Goal: Use online tool/utility: Utilize a website feature to perform a specific function

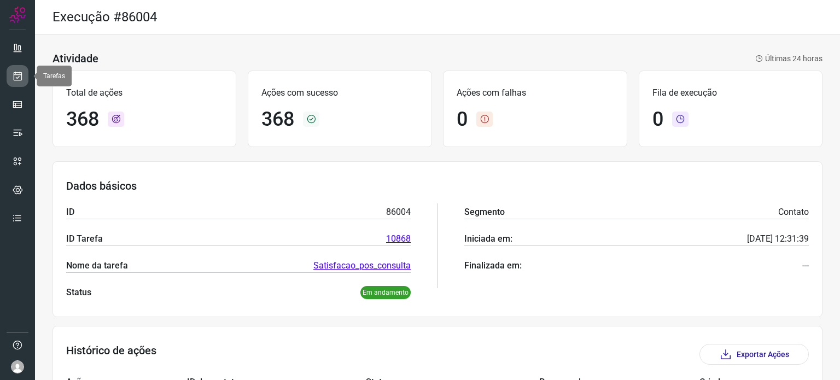
click at [26, 76] on link at bounding box center [18, 76] width 22 height 22
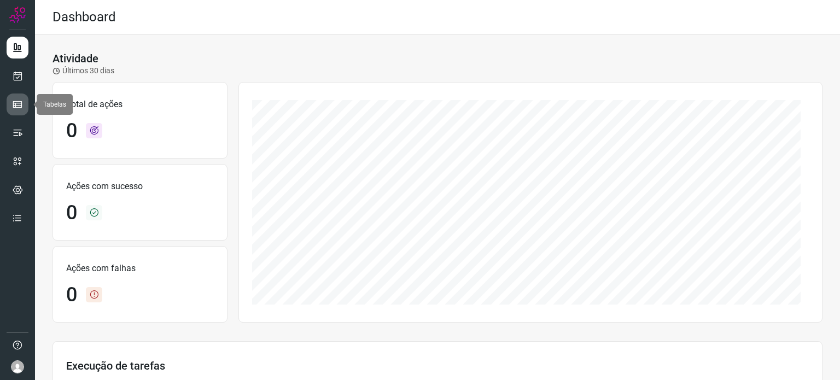
click at [15, 108] on icon at bounding box center [17, 104] width 11 height 11
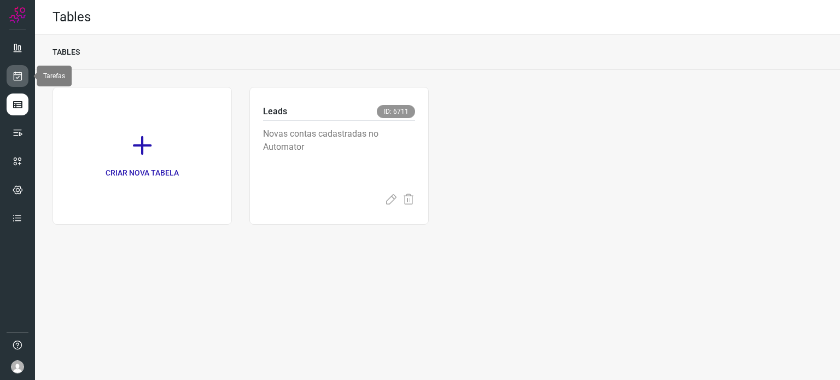
click at [13, 72] on icon at bounding box center [17, 76] width 11 height 11
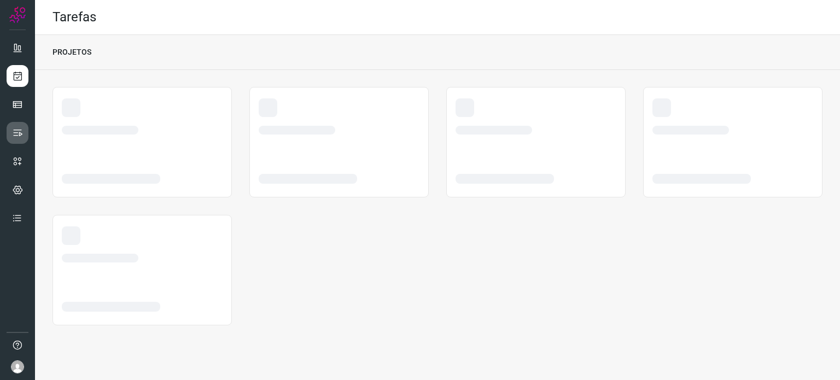
click at [19, 125] on link at bounding box center [18, 133] width 22 height 22
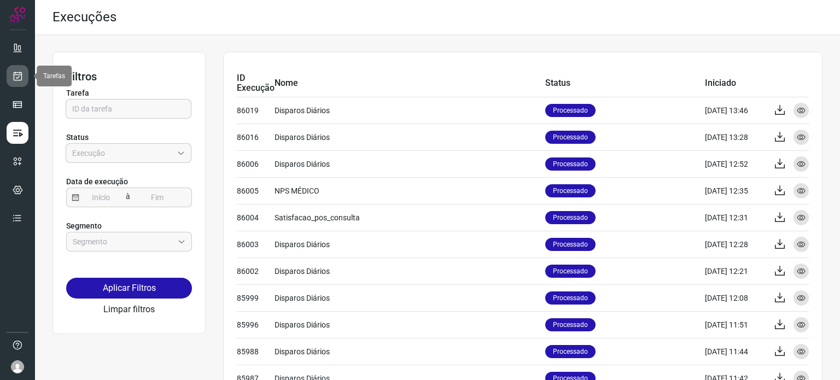
click at [13, 72] on icon at bounding box center [17, 76] width 11 height 11
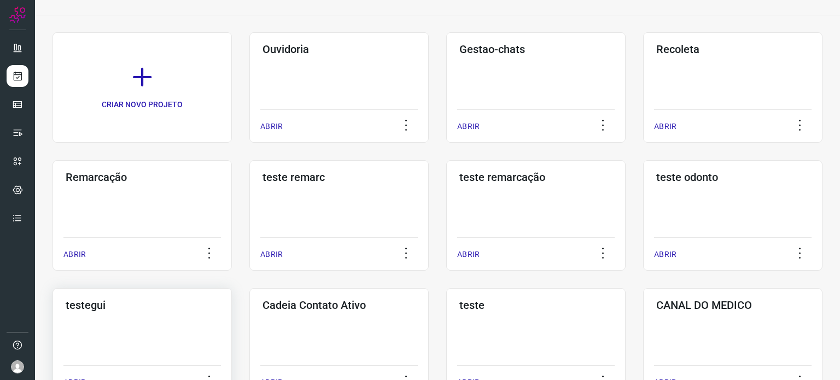
scroll to position [164, 0]
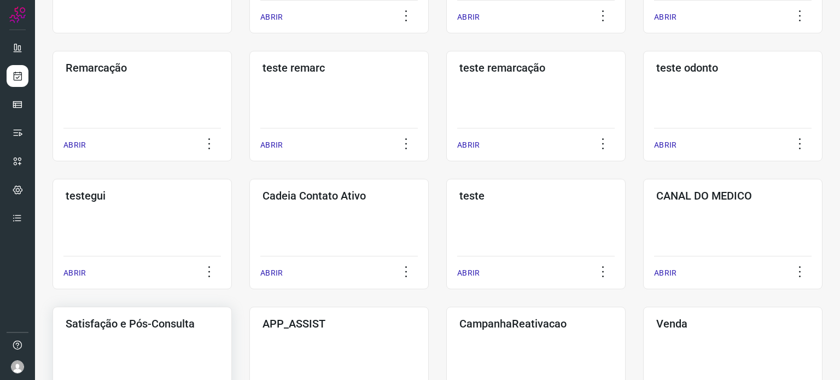
click at [146, 354] on div "Satisfação e Pós-Consulta ABRIR" at bounding box center [141, 362] width 179 height 110
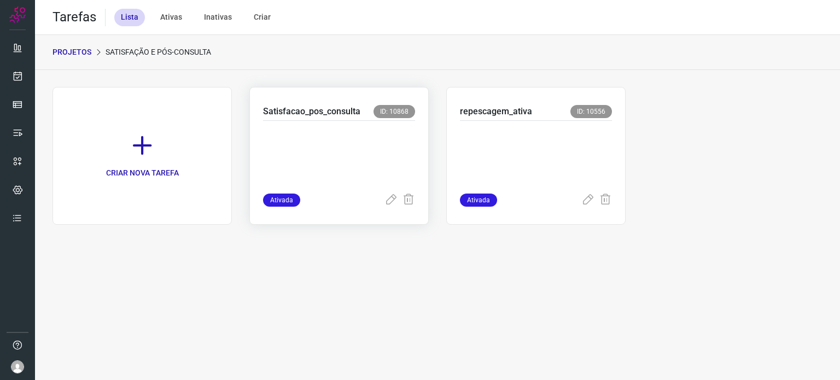
click at [383, 156] on p at bounding box center [339, 154] width 152 height 55
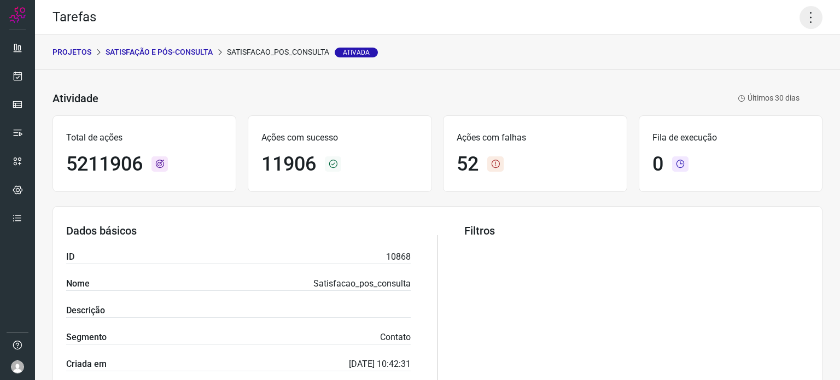
click at [799, 24] on icon at bounding box center [810, 17] width 23 height 23
click at [780, 72] on li "Executar" at bounding box center [764, 71] width 100 height 17
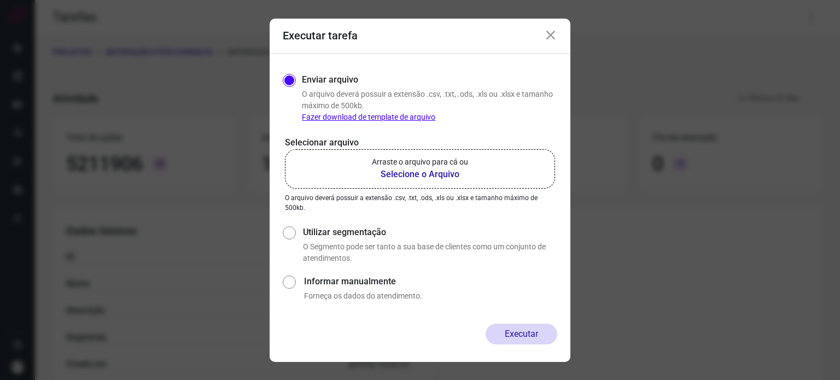
click at [457, 155] on label "Arraste o arquivo para cá ou Selecione o Arquivo" at bounding box center [420, 168] width 270 height 39
click at [0, 0] on input "Arraste o arquivo para cá ou Selecione o Arquivo" at bounding box center [0, 0] width 0 height 0
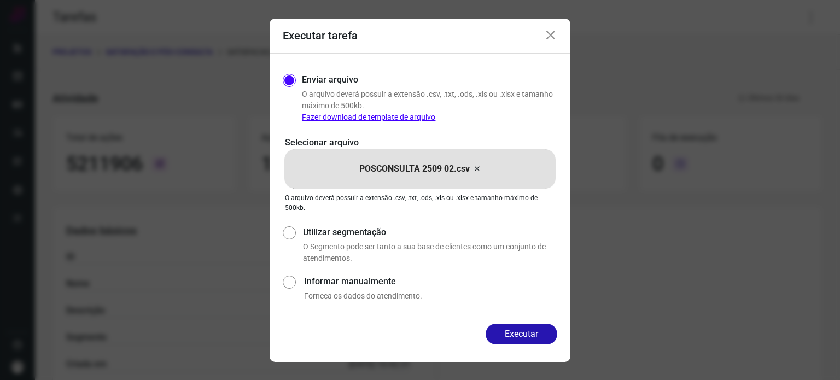
click at [553, 38] on icon at bounding box center [550, 35] width 13 height 13
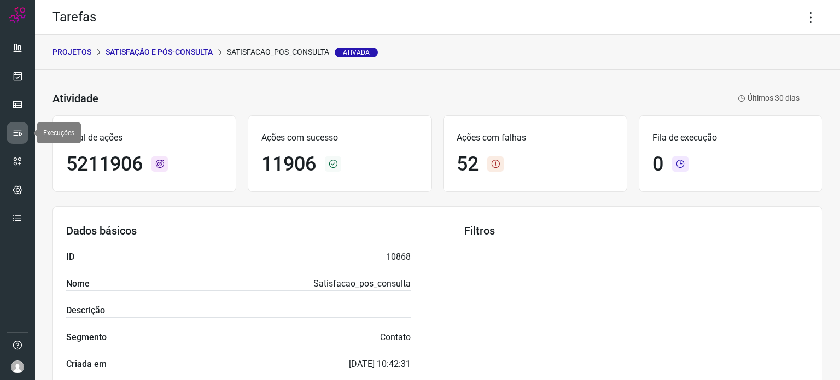
click at [17, 122] on link at bounding box center [18, 133] width 22 height 22
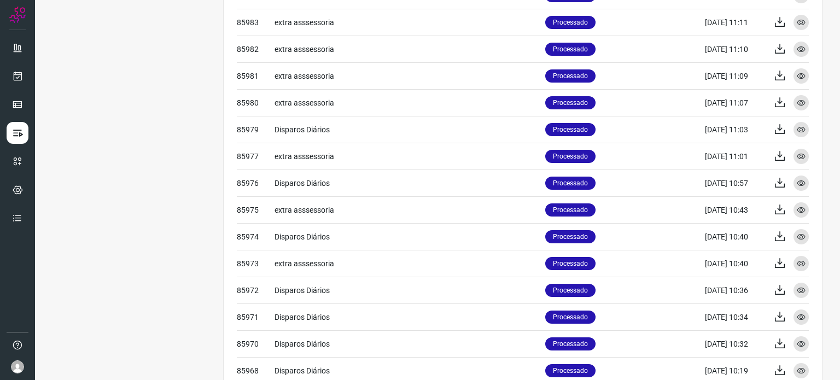
scroll to position [451, 0]
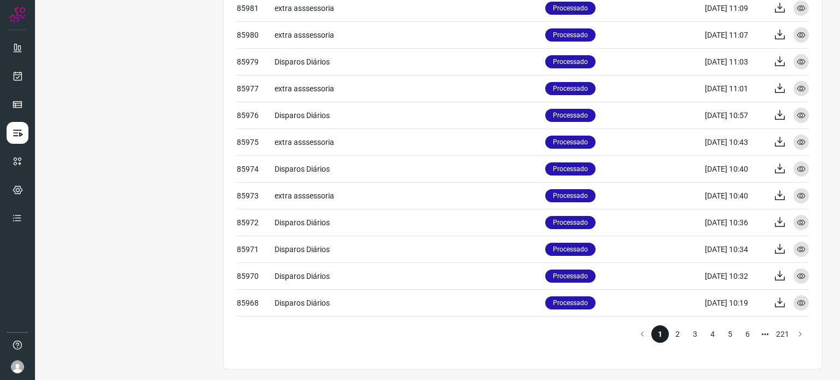
click at [674, 329] on li "2" at bounding box center [677, 333] width 17 height 17
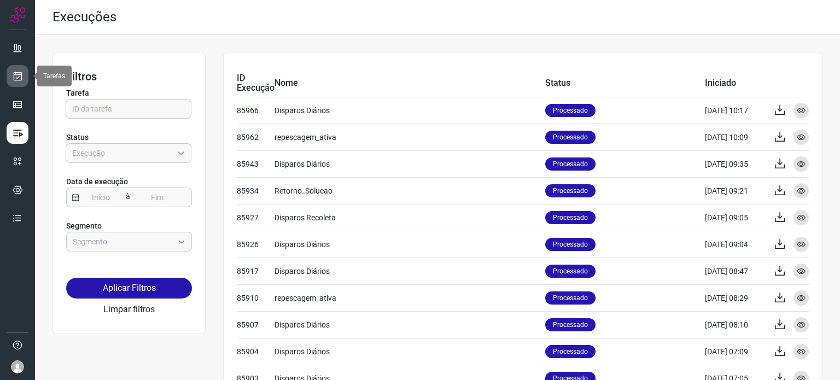
click at [11, 74] on link at bounding box center [18, 76] width 22 height 22
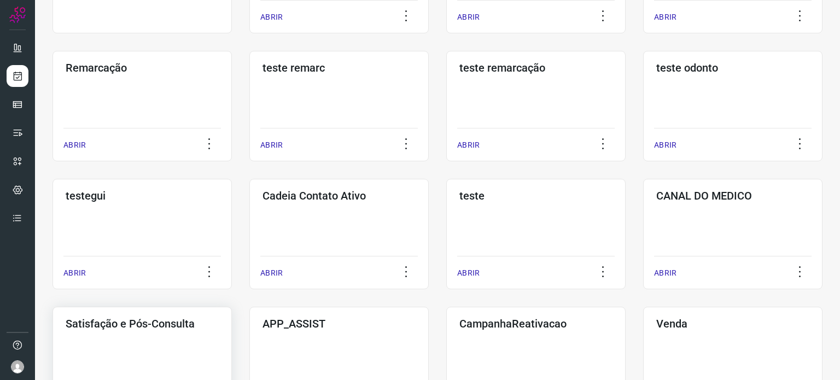
click at [147, 320] on h3 "Satisfação e Pós-Consulta" at bounding box center [142, 323] width 153 height 13
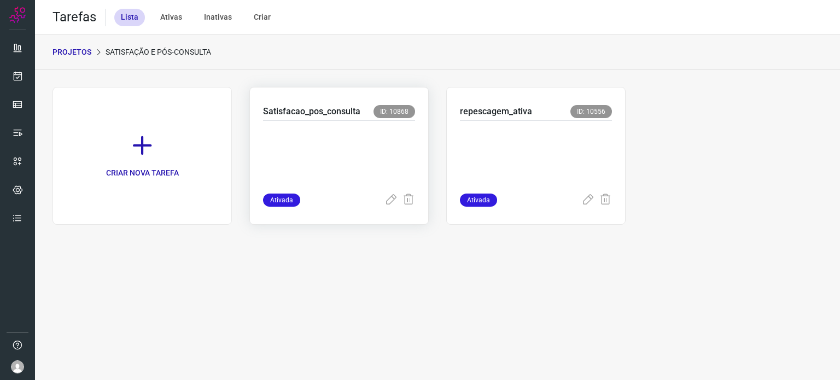
click at [325, 135] on p at bounding box center [339, 154] width 152 height 55
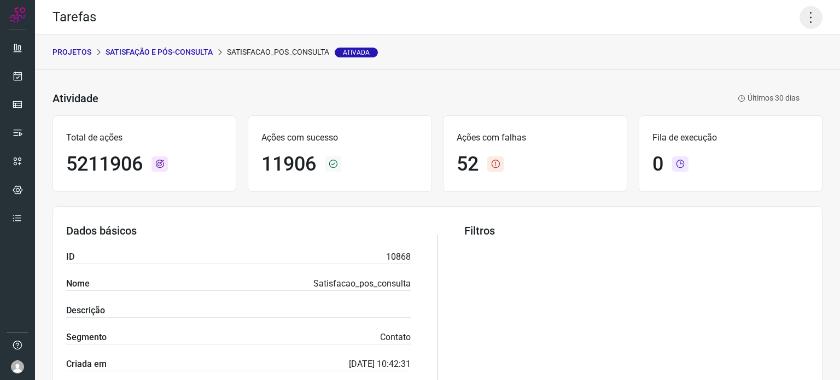
click at [806, 11] on icon at bounding box center [810, 17] width 23 height 23
click at [751, 66] on li "Executar" at bounding box center [764, 71] width 100 height 17
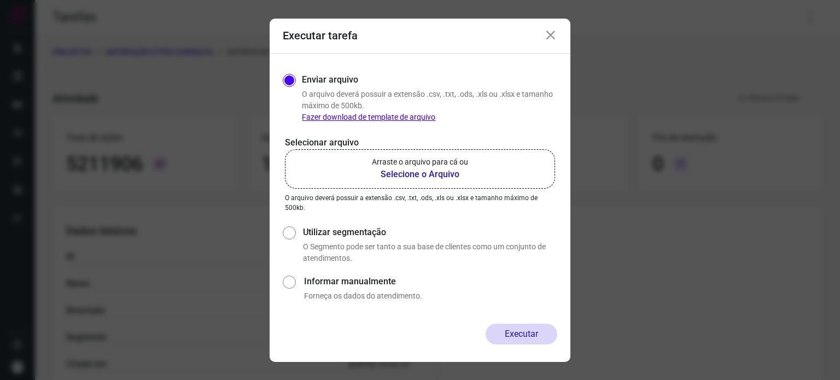
click at [427, 163] on p "Arraste o arquivo para cá ou" at bounding box center [420, 161] width 96 height 11
click at [0, 0] on input "Arraste o arquivo para cá ou Selecione o Arquivo" at bounding box center [0, 0] width 0 height 0
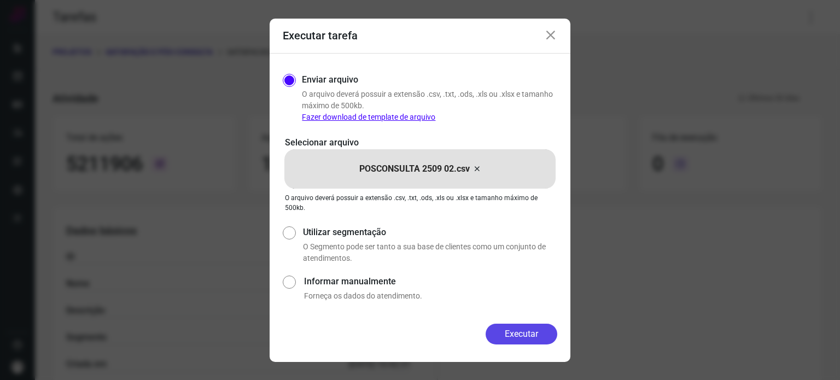
click at [532, 332] on button "Executar" at bounding box center [522, 334] width 72 height 21
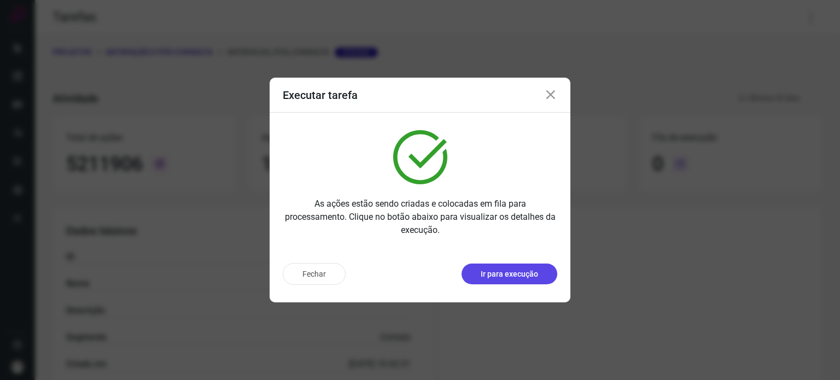
click at [522, 277] on p "Ir para execução" at bounding box center [509, 273] width 57 height 11
